Goal: Use online tool/utility: Utilize a website feature to perform a specific function

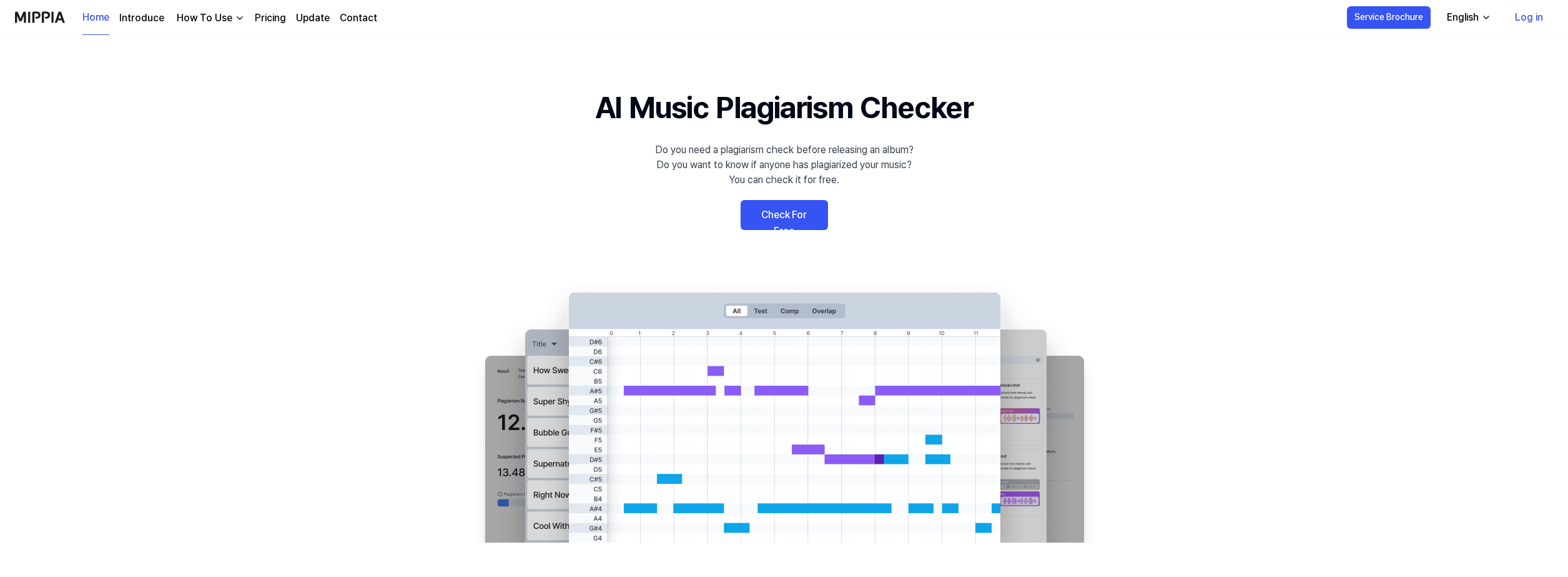
click at [789, 207] on link "Check For Free" at bounding box center [784, 215] width 88 height 30
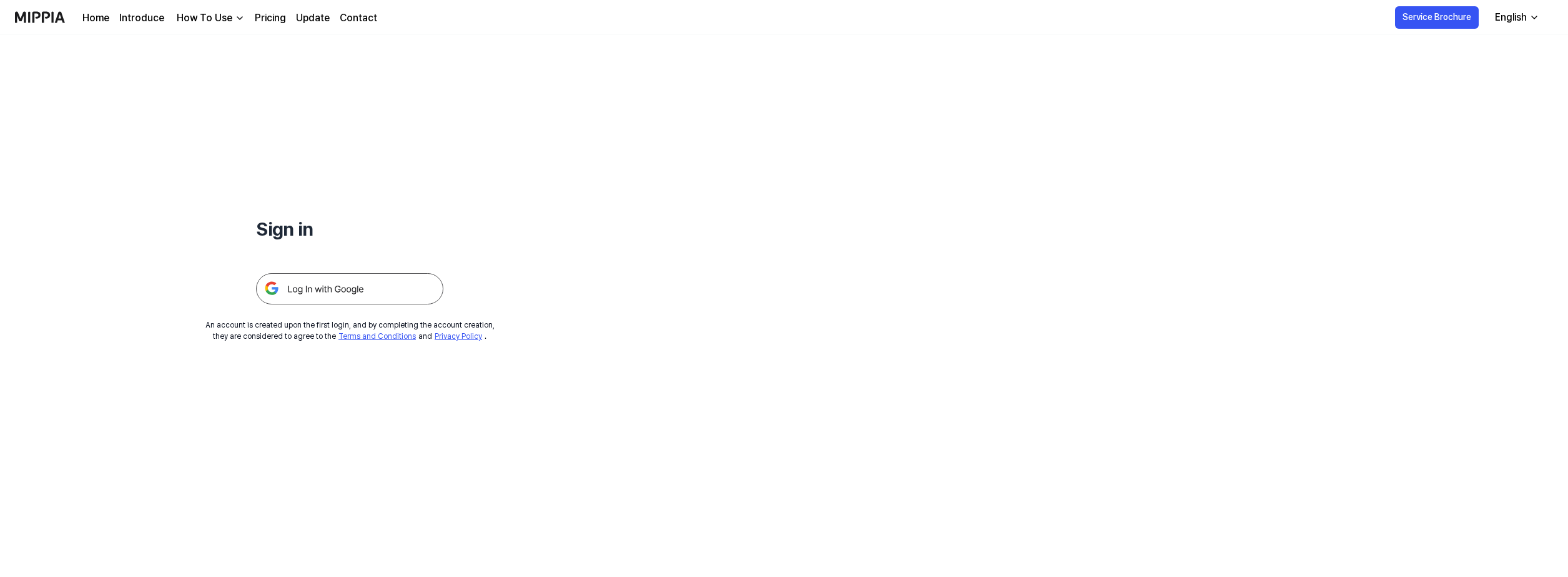
click at [412, 287] on img at bounding box center [349, 289] width 187 height 32
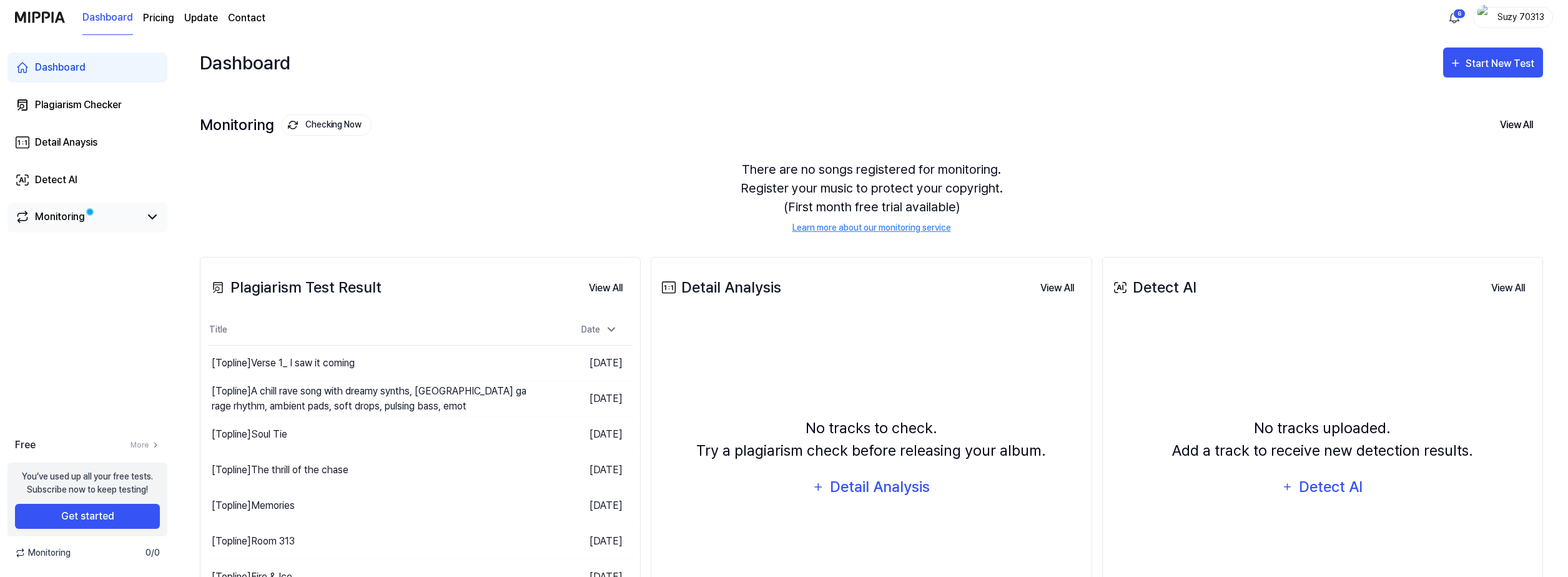
click at [85, 221] on link "Monitoring" at bounding box center [77, 216] width 125 height 15
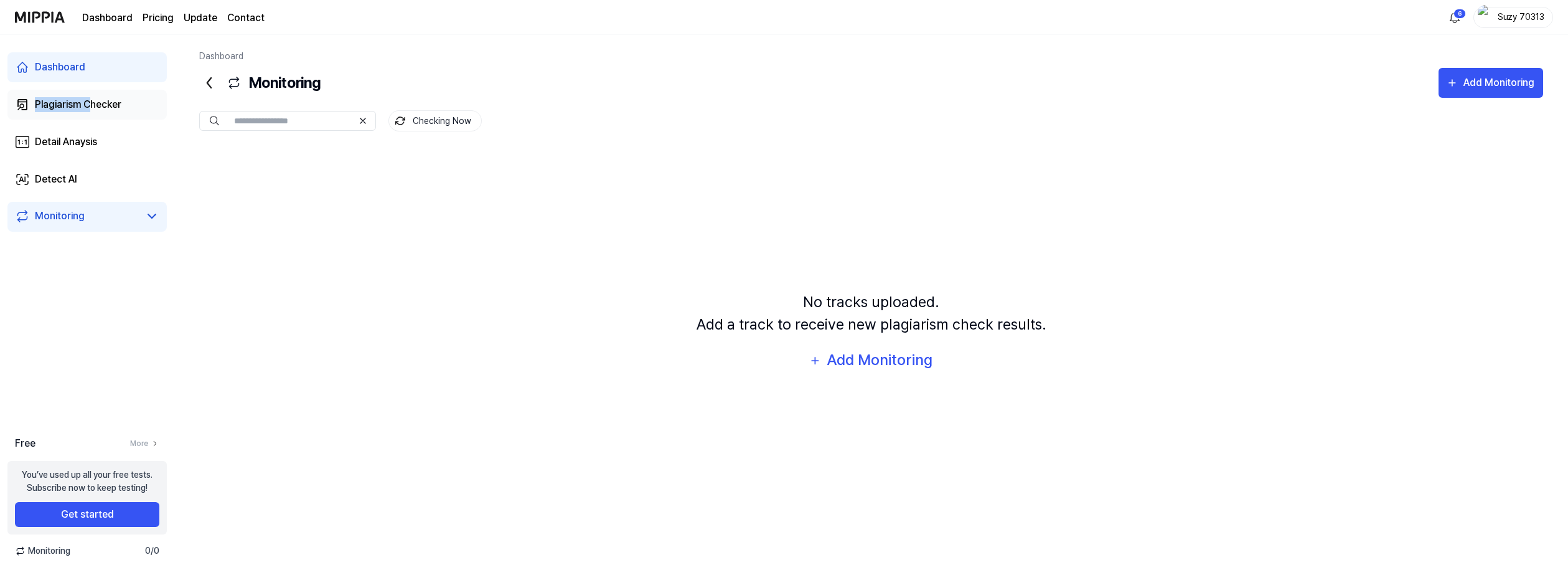
drag, startPoint x: 100, startPoint y: 74, endPoint x: 91, endPoint y: 97, distance: 24.7
click at [91, 98] on div "Plagiarism Checker" at bounding box center [77, 104] width 87 height 15
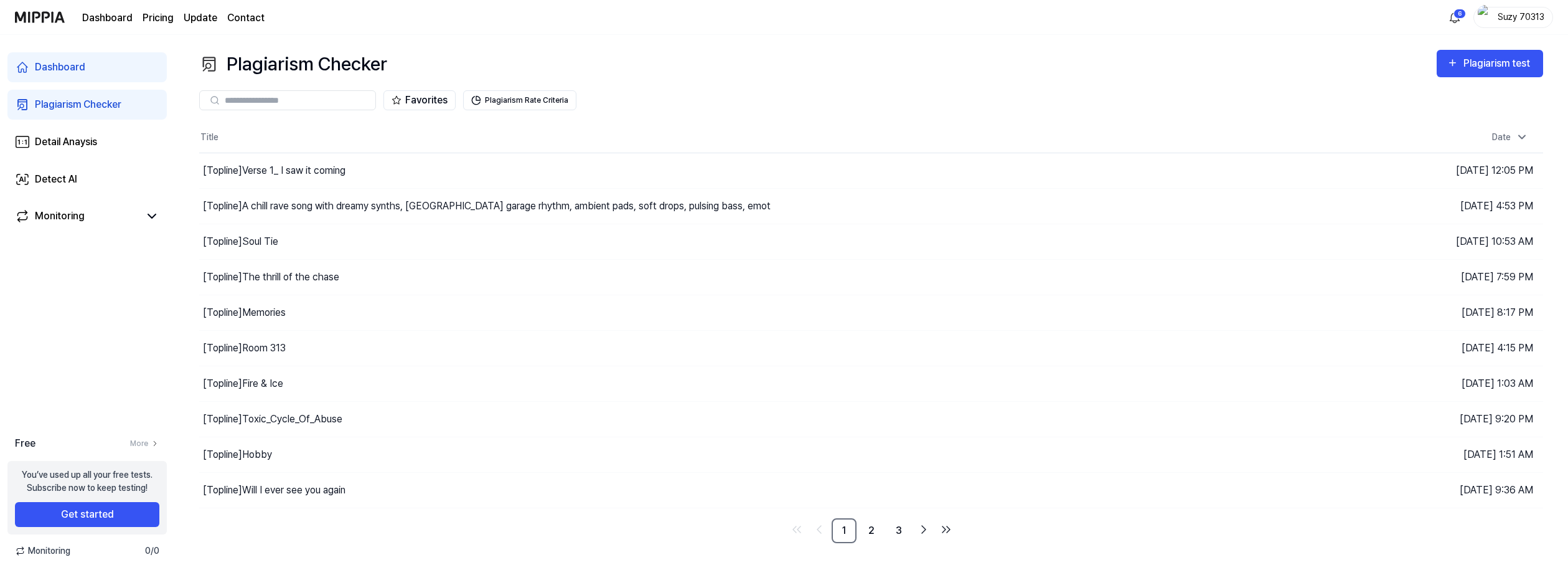
click at [1515, 81] on div "Favorites Plagiarism Rate Criteria" at bounding box center [871, 100] width 1343 height 45
click at [1508, 65] on div "Plagiarism test" at bounding box center [1497, 63] width 70 height 16
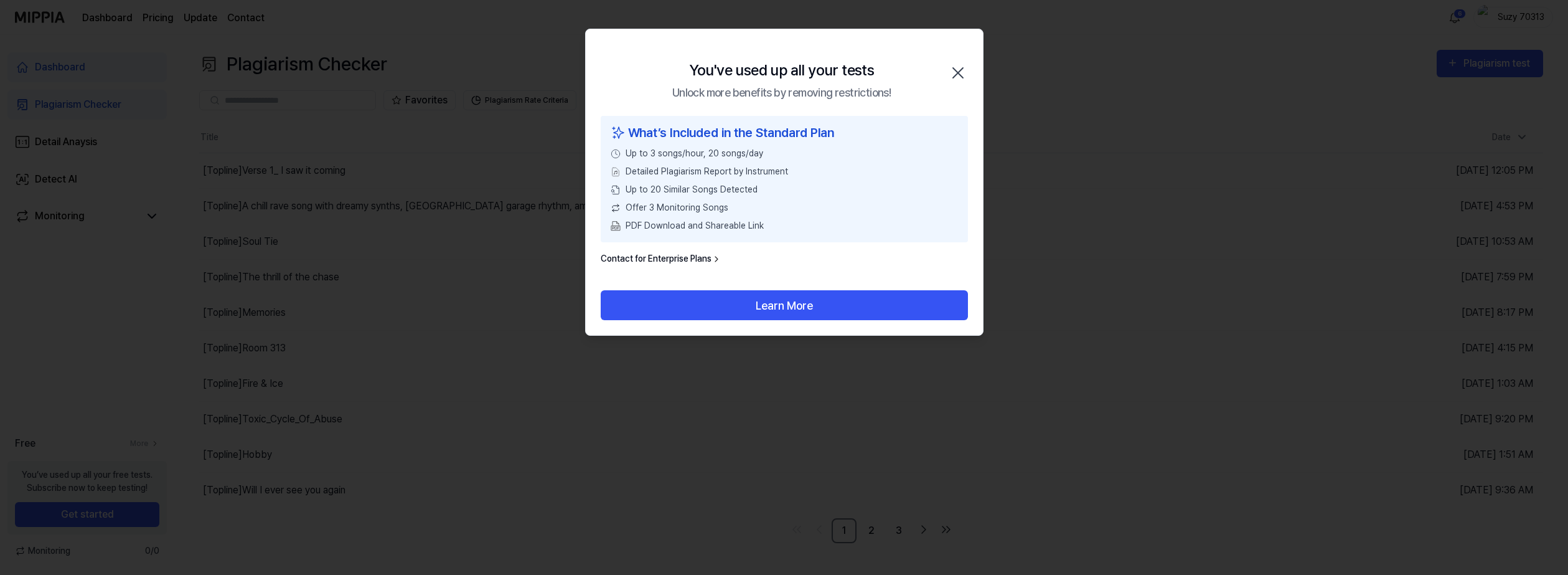
click at [964, 73] on icon "button" at bounding box center [958, 73] width 20 height 20
